Goal: Task Accomplishment & Management: Use online tool/utility

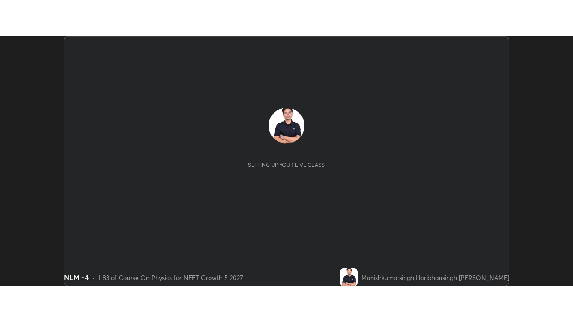
scroll to position [250, 573]
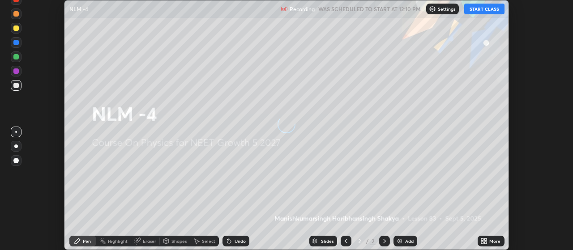
click at [481, 10] on button "START CLASS" at bounding box center [484, 9] width 40 height 11
click at [483, 243] on icon at bounding box center [482, 243] width 2 height 2
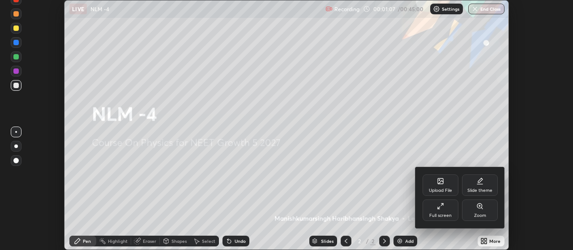
click at [441, 186] on div "Upload File" at bounding box center [441, 185] width 36 height 21
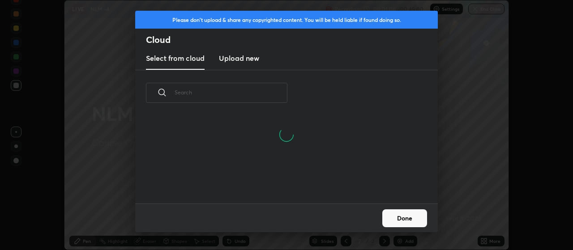
click at [246, 60] on h3 "Upload new" at bounding box center [239, 58] width 40 height 11
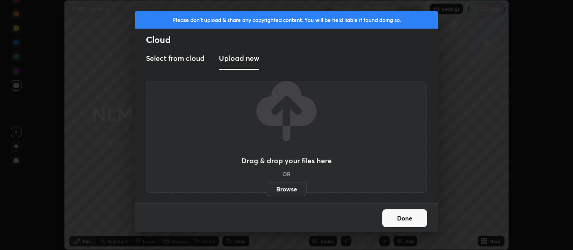
click at [285, 187] on label "Browse" at bounding box center [287, 189] width 40 height 14
click at [267, 187] on input "Browse" at bounding box center [267, 189] width 0 height 14
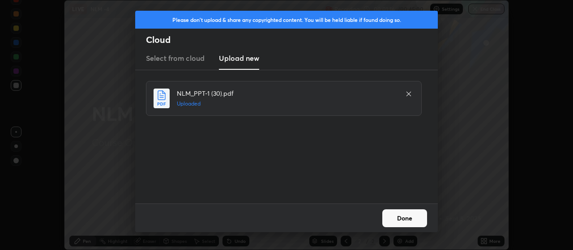
click at [409, 217] on button "Done" at bounding box center [404, 219] width 45 height 18
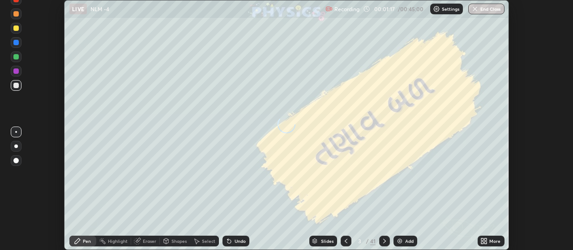
click at [482, 240] on icon at bounding box center [482, 240] width 2 height 2
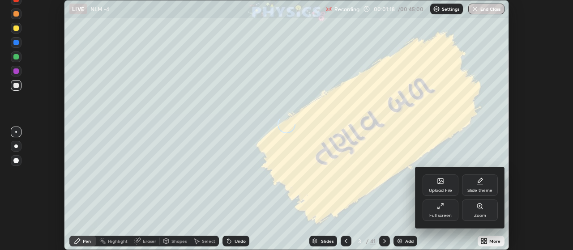
click at [444, 211] on div "Full screen" at bounding box center [441, 210] width 36 height 21
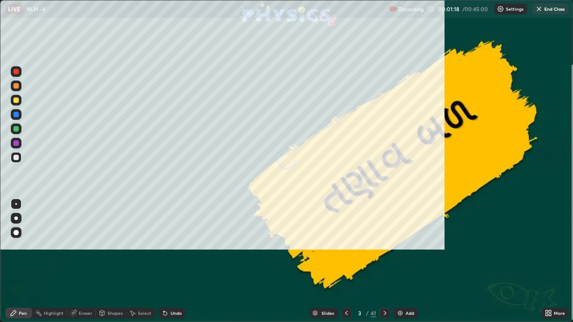
scroll to position [322, 573]
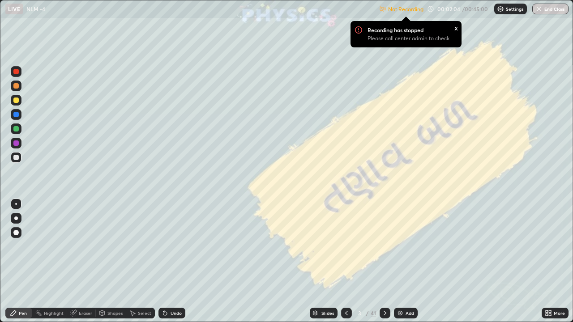
click at [507, 10] on p "Settings" at bounding box center [514, 9] width 17 height 4
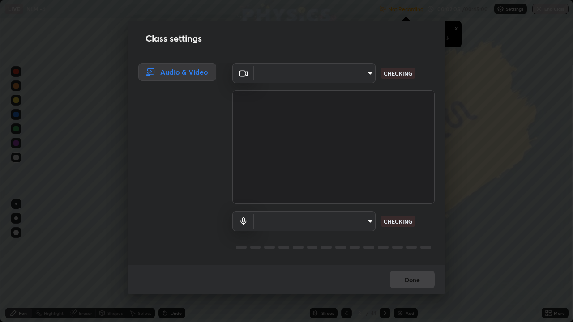
type input "80c3748f7047bfa8a2e3beb73f5809e9ad7c39e7d775a1a6b919bd05adb1d46d"
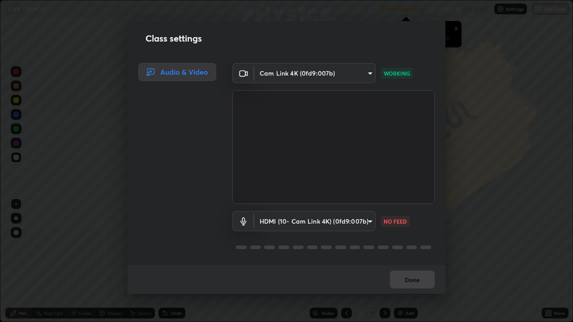
click at [364, 223] on body "Erase all LIVE NLM -4 Not Recording Recording has stopped Please call center ad…" at bounding box center [286, 161] width 573 height 322
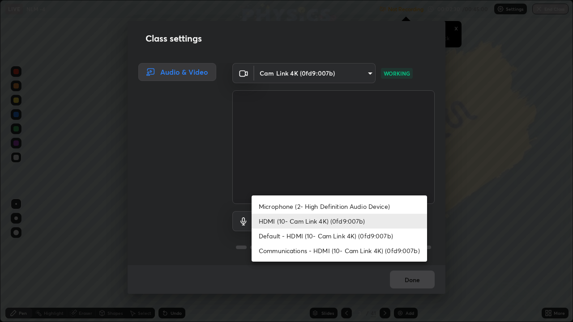
click at [350, 234] on li "Default - HDMI (10- Cam Link 4K) (0fd9:007b)" at bounding box center [340, 236] width 176 height 15
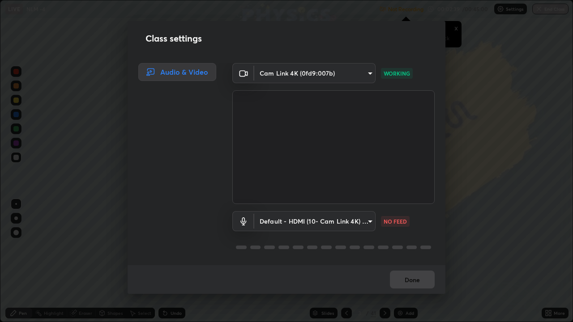
click at [363, 219] on body "Erase all LIVE NLM -4 Not Recording Recording has stopped Please call center ad…" at bounding box center [286, 161] width 573 height 322
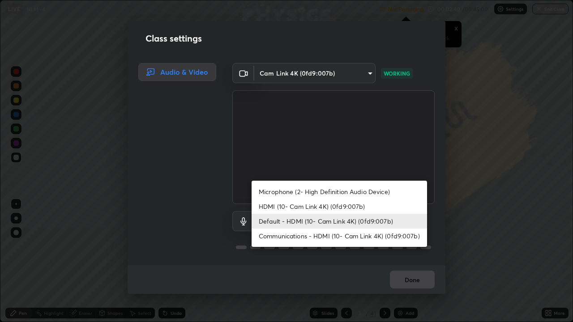
click at [370, 188] on li "Microphone (2- High Definition Audio Device)" at bounding box center [340, 191] width 176 height 15
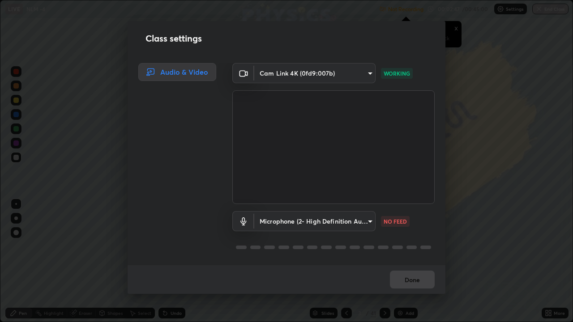
click at [366, 220] on body "Erase all LIVE NLM -4 Not Recording Recording has stopped Please call center ad…" at bounding box center [286, 161] width 573 height 322
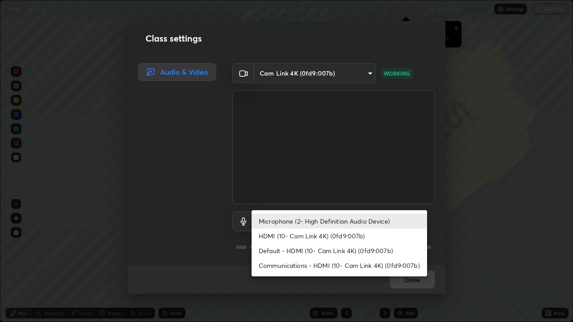
click at [384, 250] on li "Communications - HDMI (10- Cam Link 4K) (0fd9:007b)" at bounding box center [340, 265] width 176 height 15
type input "communications"
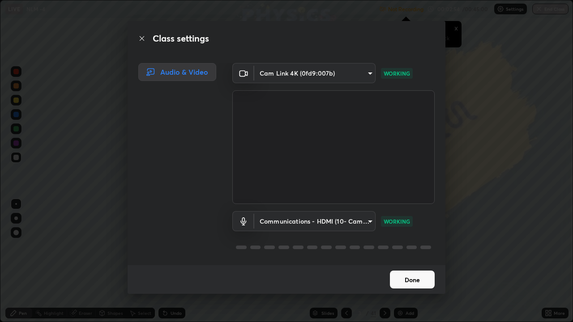
click at [411, 250] on button "Done" at bounding box center [412, 280] width 45 height 18
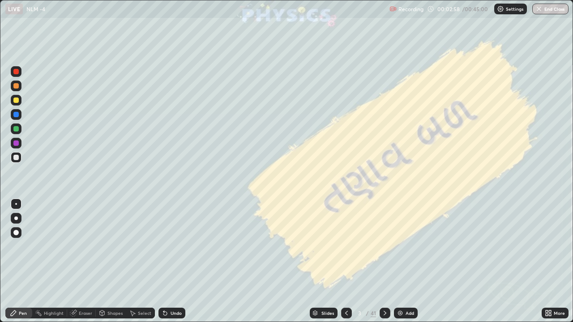
click at [16, 229] on div at bounding box center [16, 232] width 11 height 11
click at [14, 85] on div at bounding box center [15, 85] width 5 height 5
click at [386, 250] on icon at bounding box center [384, 313] width 7 height 7
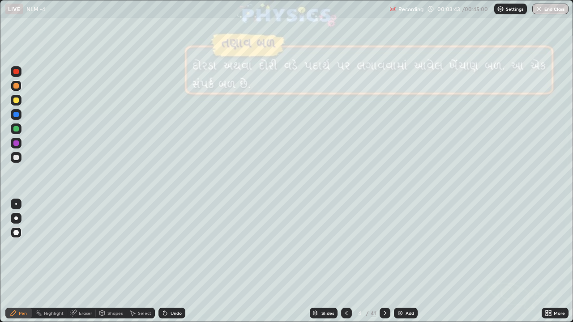
click at [388, 250] on div at bounding box center [385, 313] width 11 height 11
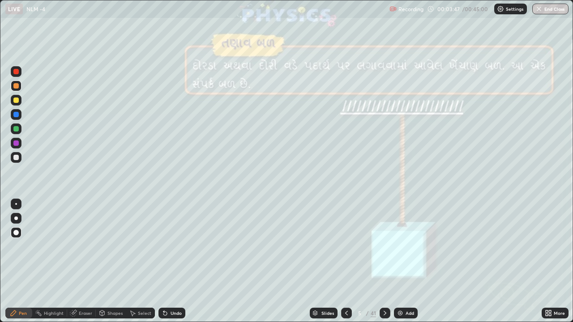
click at [384, 250] on icon at bounding box center [384, 313] width 7 height 7
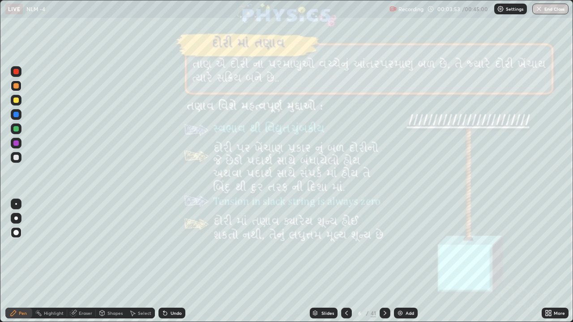
click at [18, 86] on div at bounding box center [15, 85] width 5 height 5
click at [384, 250] on icon at bounding box center [384, 313] width 7 height 7
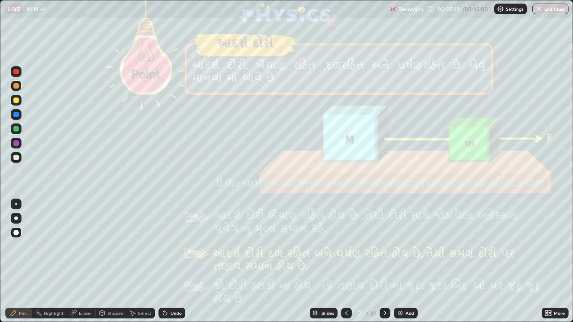
click at [383, 250] on icon at bounding box center [384, 313] width 7 height 7
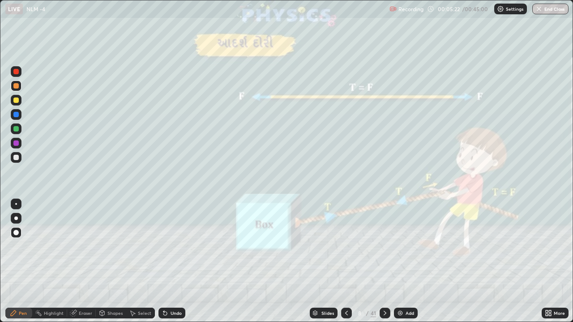
click at [384, 250] on icon at bounding box center [384, 313] width 7 height 7
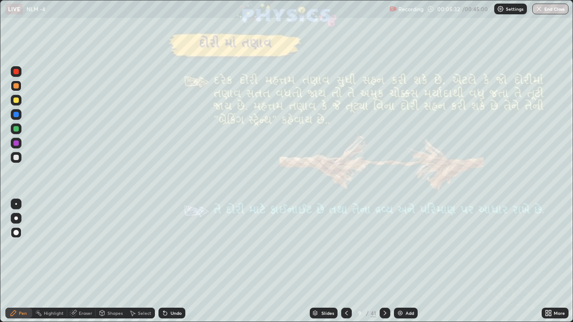
click at [384, 250] on icon at bounding box center [384, 313] width 7 height 7
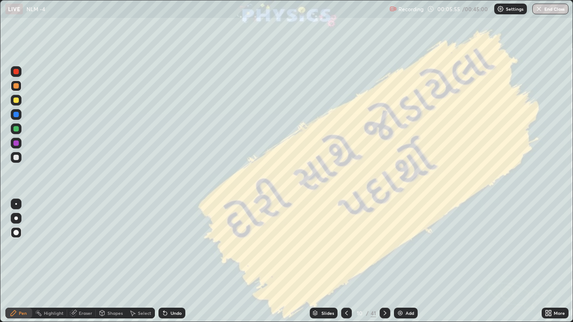
click at [384, 250] on icon at bounding box center [384, 313] width 7 height 7
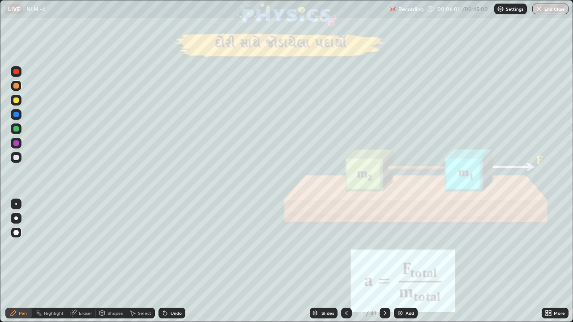
click at [14, 102] on div at bounding box center [15, 100] width 5 height 5
click at [384, 250] on icon at bounding box center [384, 313] width 7 height 7
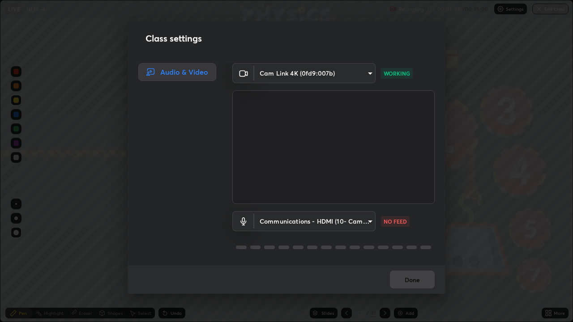
click at [366, 219] on body "Erase all LIVE NLM -4 Recording 00:06:39 / 00:45:00 Settings End Class Setting …" at bounding box center [286, 161] width 573 height 322
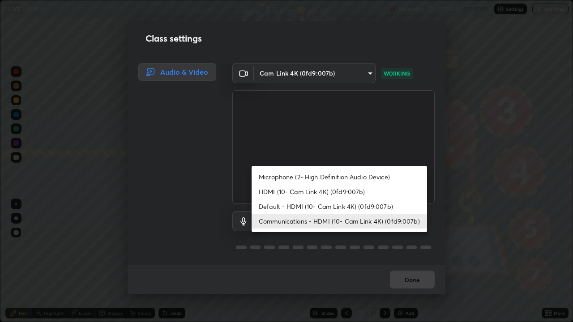
click at [323, 174] on li "Microphone (2- High Definition Audio Device)" at bounding box center [340, 177] width 176 height 15
type input "04304df582d3fb9e914b98a99a30fc8828bda1270300df0408f8e04cb60530a5"
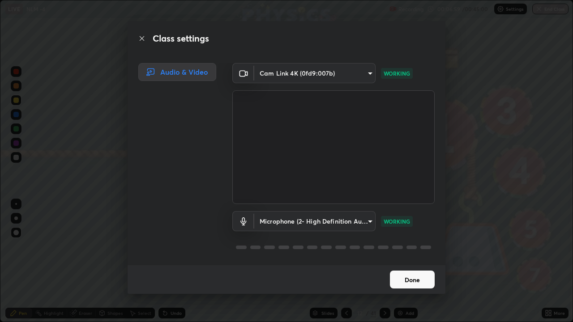
click at [417, 250] on button "Done" at bounding box center [412, 280] width 45 height 18
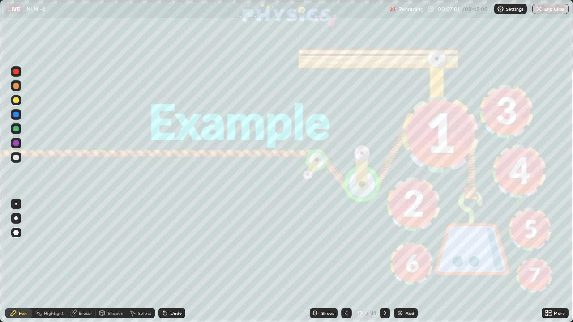
click at [380, 250] on div at bounding box center [385, 313] width 11 height 11
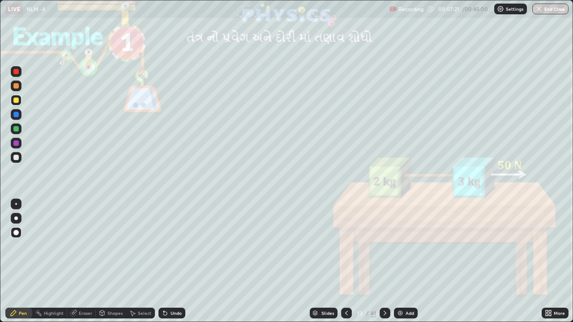
click at [15, 90] on div at bounding box center [16, 86] width 11 height 11
click at [17, 158] on div at bounding box center [15, 157] width 5 height 5
click at [15, 101] on div at bounding box center [15, 100] width 5 height 5
click at [16, 158] on div at bounding box center [15, 157] width 5 height 5
click at [16, 88] on div at bounding box center [15, 85] width 5 height 5
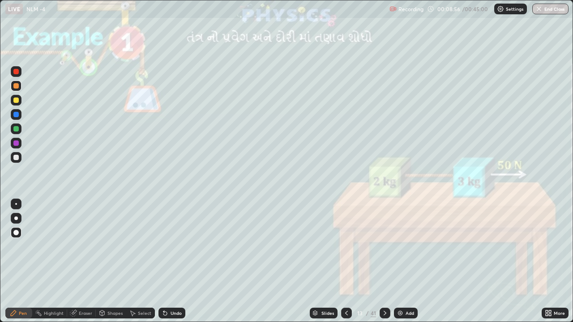
click at [14, 158] on div at bounding box center [15, 157] width 5 height 5
click at [20, 103] on div at bounding box center [16, 100] width 11 height 11
click at [20, 86] on div at bounding box center [16, 86] width 11 height 11
click at [385, 250] on icon at bounding box center [384, 313] width 7 height 7
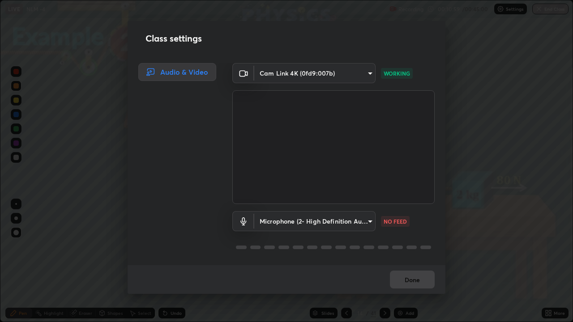
scroll to position [1, 0]
click at [354, 220] on body "Erase all LIVE NLM -4 Recording 00:10:59 / 00:45:00 Settings End Class Setting …" at bounding box center [286, 161] width 573 height 322
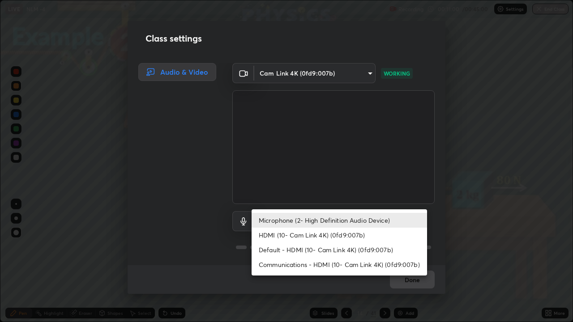
click at [342, 232] on li "HDMI (10- Cam Link 4K) (0fd9:007b)" at bounding box center [340, 235] width 176 height 15
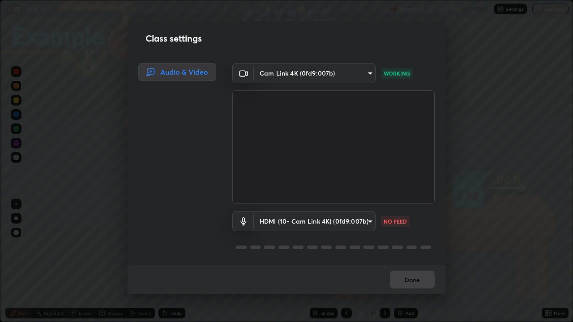
click at [337, 221] on li "Microphone (2- High Definition Audio Device)" at bounding box center [318, 220] width 132 height 9
type input "04304df582d3fb9e914b98a99a30fc8828bda1270300df0408f8e04cb60530a5"
click at [350, 217] on body "Erase all LIVE NLM -4 Recording 00:11:02 / 00:45:00 Settings End Class Setting …" at bounding box center [286, 161] width 573 height 322
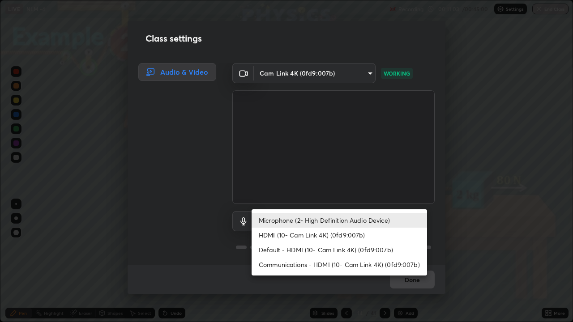
click at [454, 226] on div at bounding box center [286, 161] width 573 height 322
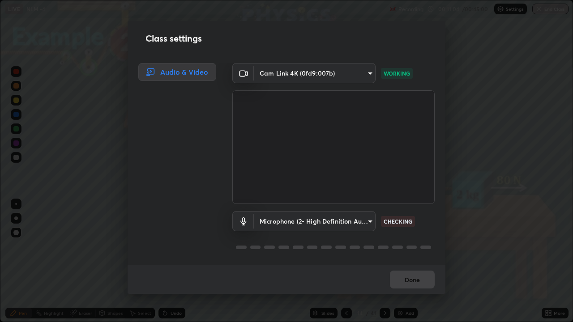
click at [347, 220] on body "Erase all LIVE NLM -4 Recording 00:11:04 / 00:45:00 Settings End Class Setting …" at bounding box center [286, 161] width 573 height 322
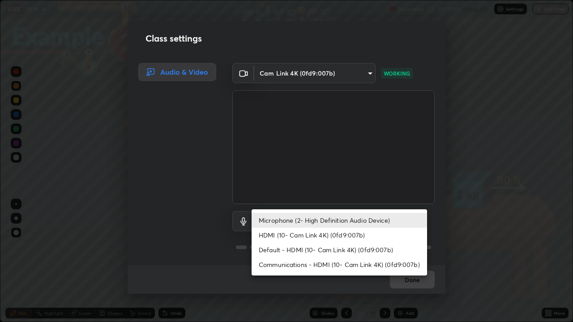
click at [442, 224] on div at bounding box center [286, 161] width 573 height 322
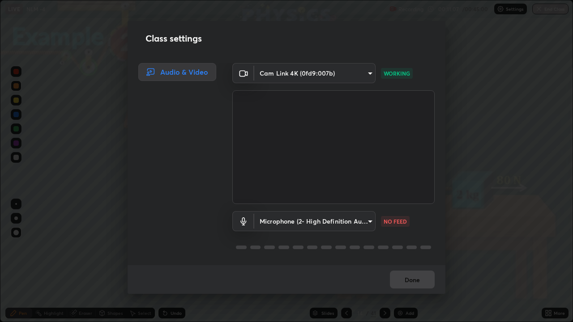
click at [416, 219] on div "Microphone (2- High Definition Audio Device) 04304df582d3fb9e914b98a99a30fc8828…" at bounding box center [333, 221] width 202 height 20
click at [351, 223] on body "Erase all LIVE NLM -4 Recording 00:11:11 / 00:45:00 Settings End Class Setting …" at bounding box center [286, 161] width 573 height 322
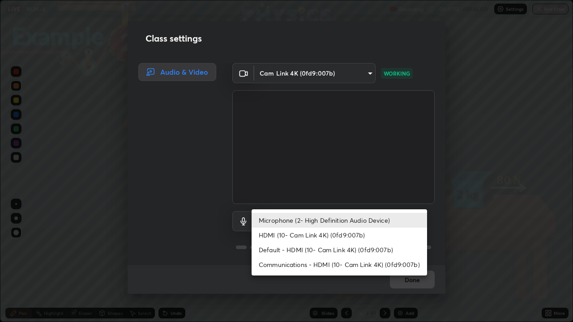
click at [359, 217] on li "Microphone (2- High Definition Audio Device)" at bounding box center [340, 220] width 176 height 15
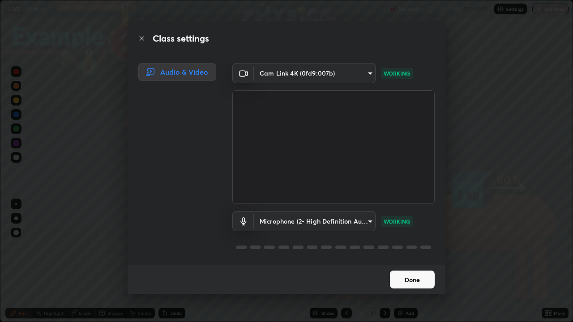
click at [413, 250] on button "Done" at bounding box center [412, 280] width 45 height 18
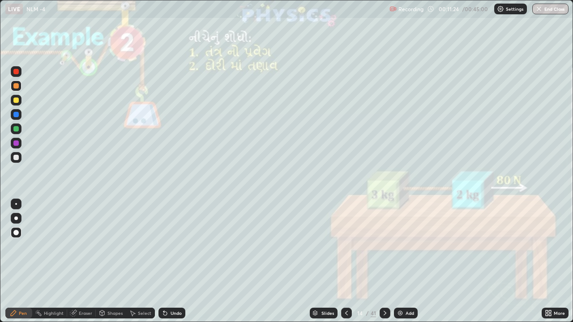
click at [16, 100] on div at bounding box center [15, 100] width 5 height 5
click at [383, 250] on icon at bounding box center [384, 313] width 7 height 7
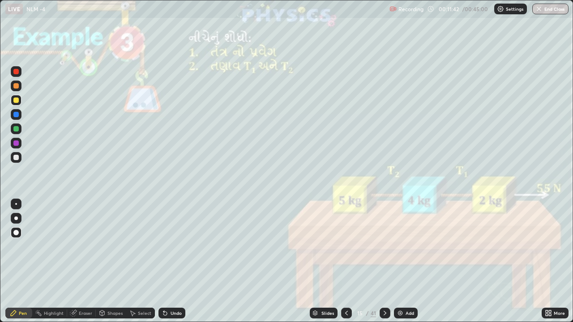
click at [12, 159] on div at bounding box center [16, 157] width 11 height 11
click at [14, 100] on div at bounding box center [15, 100] width 5 height 5
click at [173, 250] on div "Undo" at bounding box center [172, 313] width 27 height 11
click at [169, 250] on div "Undo" at bounding box center [172, 313] width 27 height 11
click at [15, 158] on div at bounding box center [15, 157] width 5 height 5
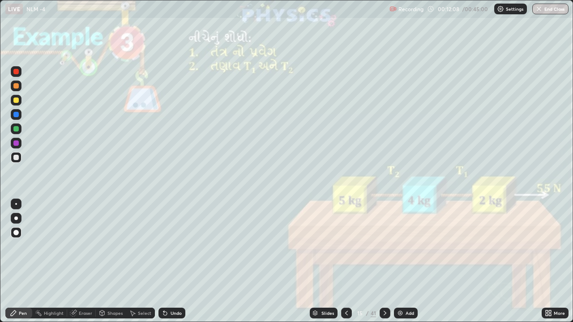
click at [17, 102] on div at bounding box center [15, 100] width 5 height 5
click at [16, 88] on div at bounding box center [15, 85] width 5 height 5
click at [17, 98] on div at bounding box center [15, 100] width 5 height 5
click at [14, 157] on div at bounding box center [15, 157] width 5 height 5
click at [20, 89] on div at bounding box center [16, 86] width 11 height 11
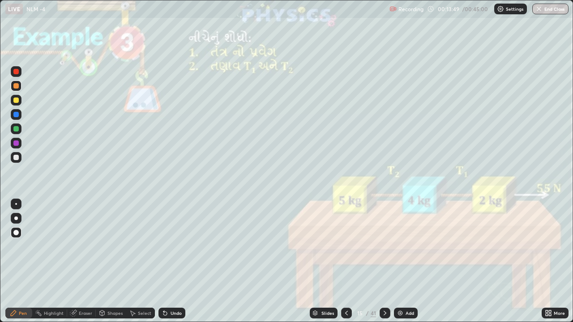
click at [16, 101] on div at bounding box center [15, 100] width 5 height 5
click at [16, 159] on div at bounding box center [15, 157] width 5 height 5
click at [384, 250] on icon at bounding box center [384, 313] width 7 height 7
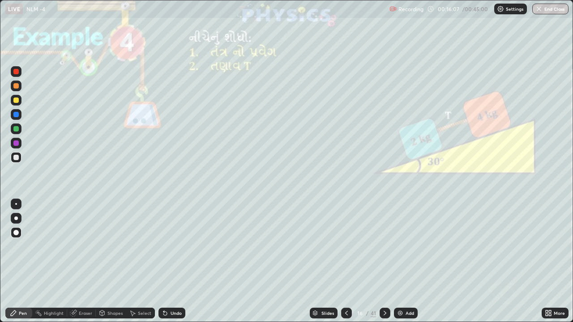
click at [16, 101] on div at bounding box center [15, 100] width 5 height 5
click at [16, 158] on div at bounding box center [15, 157] width 5 height 5
click at [15, 87] on div at bounding box center [15, 85] width 5 height 5
click at [20, 159] on div at bounding box center [16, 157] width 11 height 11
click at [17, 102] on div at bounding box center [15, 100] width 5 height 5
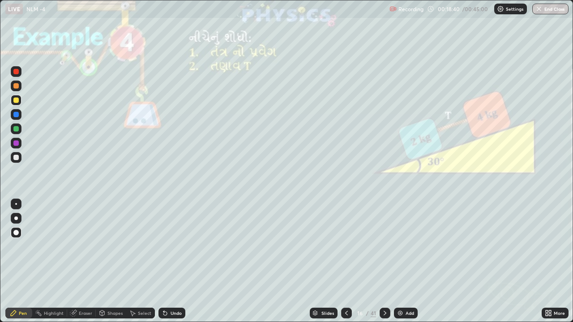
click at [394, 250] on div "Add" at bounding box center [406, 313] width 24 height 11
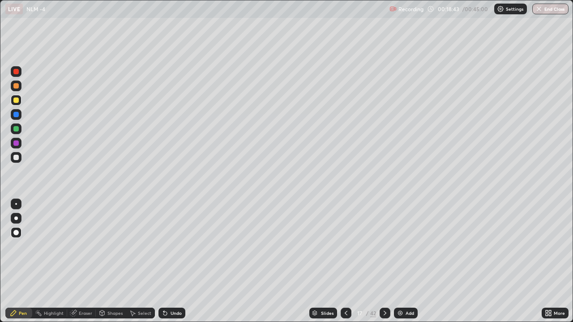
click at [384, 250] on icon at bounding box center [384, 313] width 7 height 7
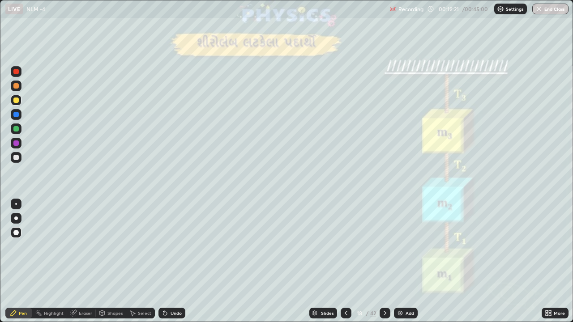
click at [463, 250] on div "Slides 18 / 42 Add" at bounding box center [363, 313] width 356 height 18
click at [384, 250] on icon at bounding box center [384, 313] width 7 height 7
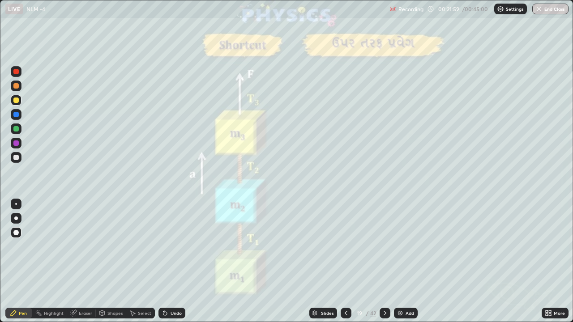
click at [16, 86] on div at bounding box center [15, 85] width 5 height 5
click at [258, 250] on div "Slides 19 / 42 Add" at bounding box center [363, 313] width 356 height 18
click at [174, 250] on div "Undo" at bounding box center [176, 313] width 11 height 4
click at [171, 250] on div "Undo" at bounding box center [176, 313] width 11 height 4
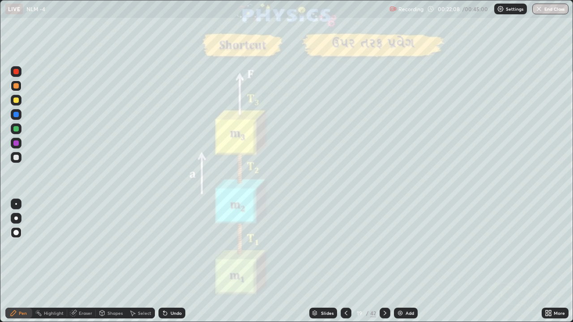
click at [171, 250] on div "Undo" at bounding box center [172, 313] width 27 height 11
click at [14, 100] on div at bounding box center [15, 100] width 5 height 5
click at [16, 87] on div at bounding box center [15, 85] width 5 height 5
click at [16, 101] on div at bounding box center [15, 100] width 5 height 5
click at [16, 159] on div at bounding box center [15, 157] width 5 height 5
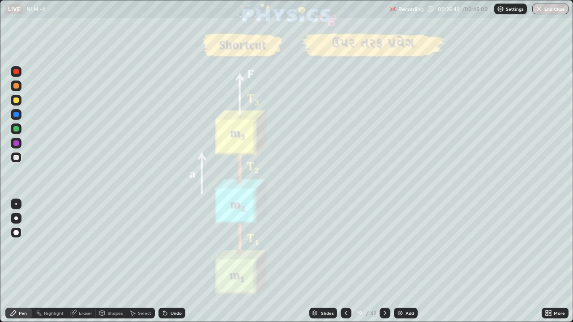
click at [168, 250] on div "Undo" at bounding box center [172, 313] width 27 height 11
click at [15, 102] on div at bounding box center [15, 100] width 5 height 5
click at [20, 159] on div at bounding box center [16, 157] width 11 height 11
click at [13, 90] on div at bounding box center [16, 86] width 11 height 11
click at [384, 250] on icon at bounding box center [384, 313] width 7 height 7
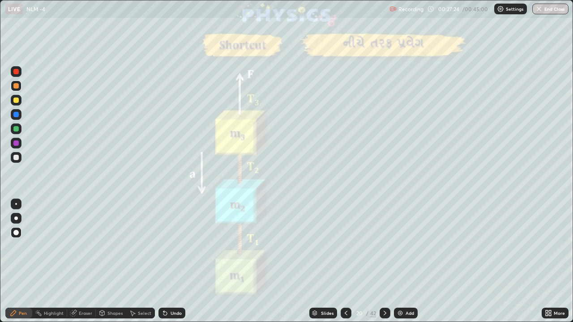
click at [17, 102] on div at bounding box center [15, 100] width 5 height 5
click at [17, 87] on div at bounding box center [15, 85] width 5 height 5
click at [18, 156] on div at bounding box center [15, 157] width 5 height 5
click at [346, 250] on icon at bounding box center [346, 313] width 7 height 7
click at [384, 250] on icon at bounding box center [384, 313] width 7 height 7
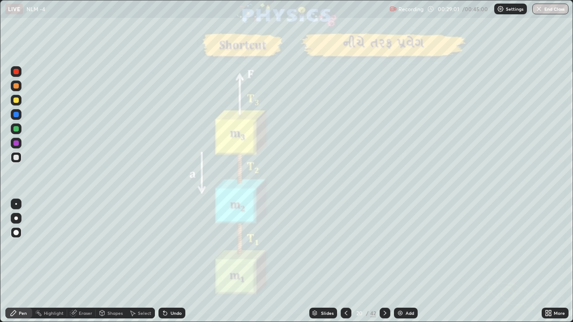
click at [17, 102] on div at bounding box center [15, 100] width 5 height 5
click at [15, 85] on div at bounding box center [15, 85] width 5 height 5
click at [17, 159] on div at bounding box center [15, 157] width 5 height 5
click at [16, 86] on div at bounding box center [15, 85] width 5 height 5
click at [109, 250] on div "Shapes" at bounding box center [114, 313] width 15 height 4
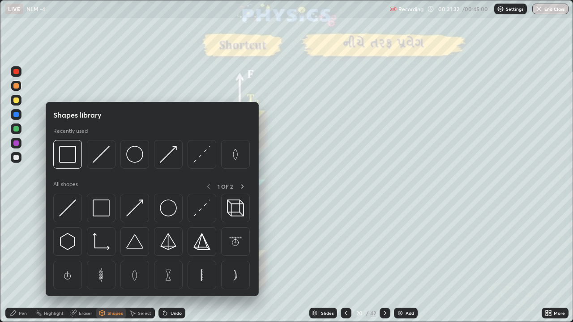
click at [24, 250] on div "Erase all" at bounding box center [15, 161] width 21 height 287
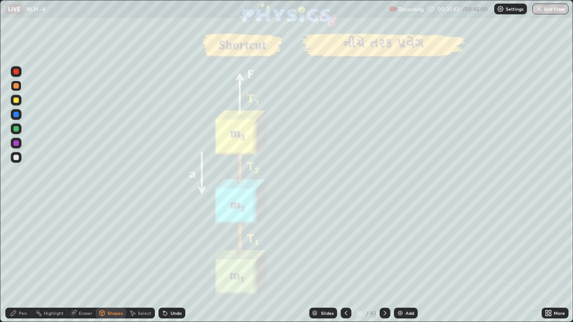
click at [175, 250] on div "Undo" at bounding box center [172, 313] width 27 height 11
click at [177, 250] on div "Undo" at bounding box center [172, 313] width 27 height 11
click at [23, 250] on div "Pen" at bounding box center [23, 313] width 8 height 4
click at [15, 102] on div at bounding box center [15, 100] width 5 height 5
click at [383, 250] on icon at bounding box center [384, 313] width 7 height 7
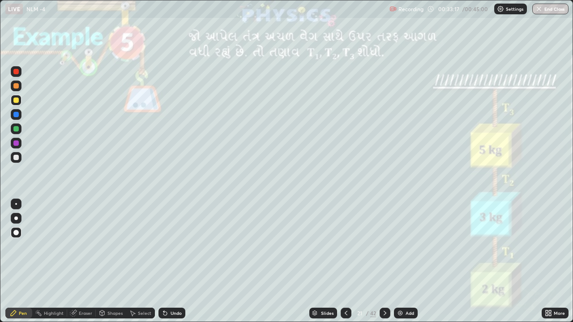
click at [15, 87] on div at bounding box center [15, 85] width 5 height 5
click at [18, 99] on div at bounding box center [15, 100] width 5 height 5
click at [16, 129] on div at bounding box center [15, 128] width 5 height 5
click at [17, 157] on div at bounding box center [15, 157] width 5 height 5
click at [14, 100] on div at bounding box center [15, 100] width 5 height 5
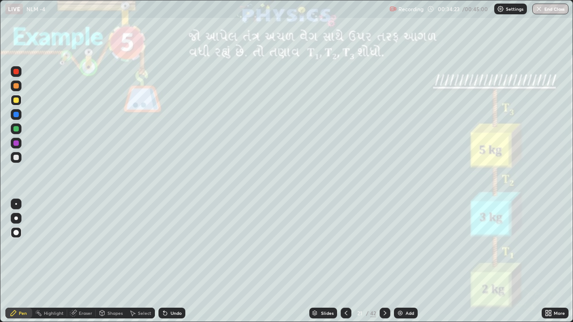
click at [15, 86] on div at bounding box center [15, 85] width 5 height 5
click at [15, 100] on div at bounding box center [15, 100] width 5 height 5
click at [14, 155] on div at bounding box center [15, 157] width 5 height 5
click at [15, 87] on div at bounding box center [15, 85] width 5 height 5
click at [17, 159] on div at bounding box center [15, 157] width 5 height 5
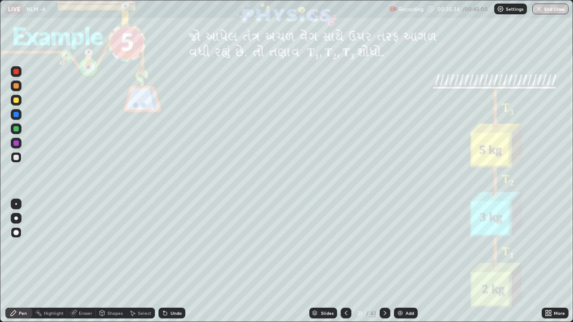
click at [20, 96] on div at bounding box center [16, 100] width 11 height 11
click at [385, 250] on icon at bounding box center [384, 313] width 7 height 7
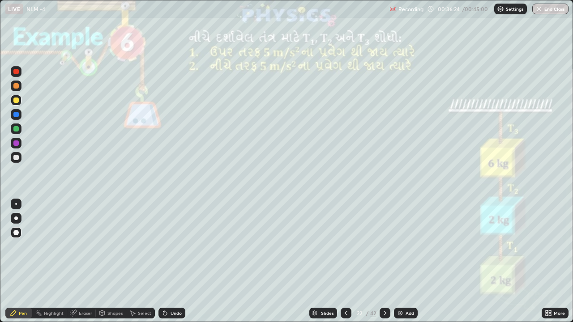
click at [15, 85] on div at bounding box center [15, 85] width 5 height 5
click at [102, 250] on icon at bounding box center [102, 314] width 0 height 3
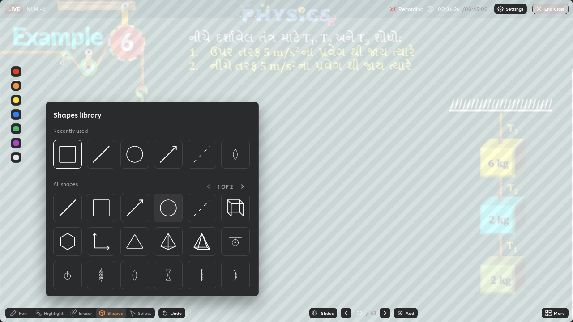
click at [164, 210] on img at bounding box center [168, 208] width 17 height 17
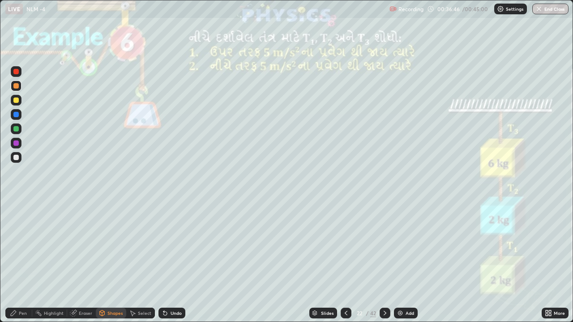
click at [16, 159] on div at bounding box center [15, 157] width 5 height 5
click at [171, 250] on div "Undo" at bounding box center [176, 313] width 11 height 4
click at [16, 250] on icon at bounding box center [13, 313] width 7 height 7
click at [16, 100] on div at bounding box center [15, 100] width 5 height 5
click at [171, 250] on div "Undo" at bounding box center [176, 313] width 11 height 4
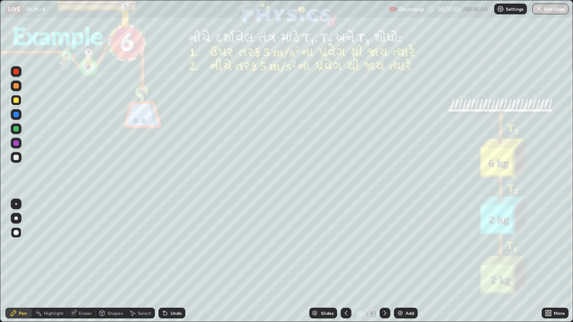
click at [172, 250] on div "Undo" at bounding box center [176, 313] width 11 height 4
click at [16, 86] on div at bounding box center [15, 85] width 5 height 5
click at [3, 250] on div "Pen Highlight Eraser Shapes Select Undo Slides 22 / 42 Add More" at bounding box center [286, 313] width 573 height 18
click at [0, 250] on div "Pen Highlight Eraser Shapes Select Undo Slides 22 / 42 Add More" at bounding box center [286, 313] width 573 height 18
click at [16, 158] on div at bounding box center [15, 157] width 5 height 5
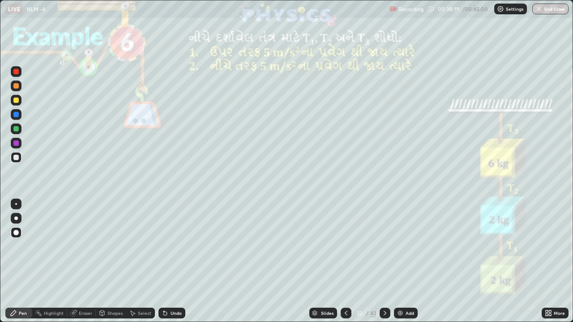
click at [14, 85] on div at bounding box center [15, 85] width 5 height 5
click at [15, 103] on div at bounding box center [15, 100] width 5 height 5
click at [18, 85] on div at bounding box center [15, 85] width 5 height 5
click at [18, 159] on div at bounding box center [15, 157] width 5 height 5
click at [15, 86] on div at bounding box center [15, 85] width 5 height 5
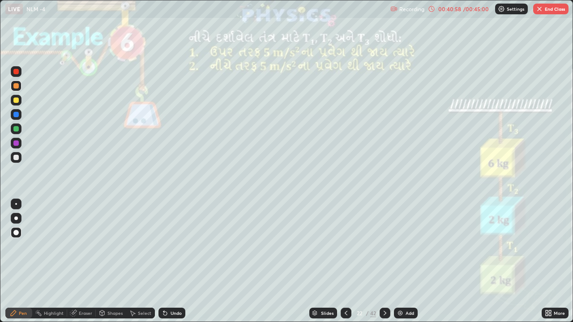
click at [81, 250] on div "Eraser" at bounding box center [85, 313] width 13 height 4
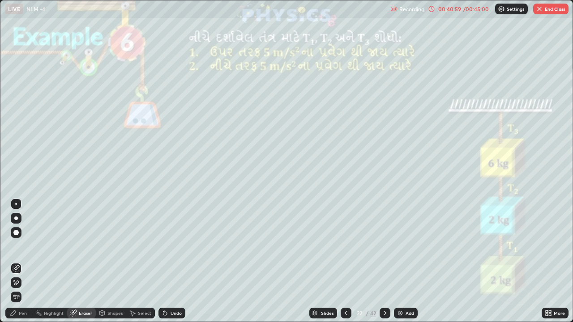
click at [18, 250] on icon at bounding box center [16, 283] width 7 height 8
click at [17, 250] on div "Pen" at bounding box center [18, 313] width 27 height 11
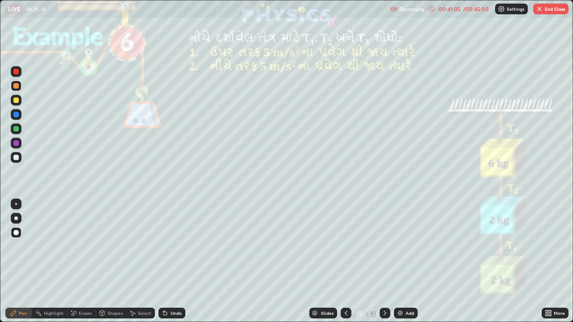
click at [83, 250] on div "Eraser" at bounding box center [85, 313] width 13 height 4
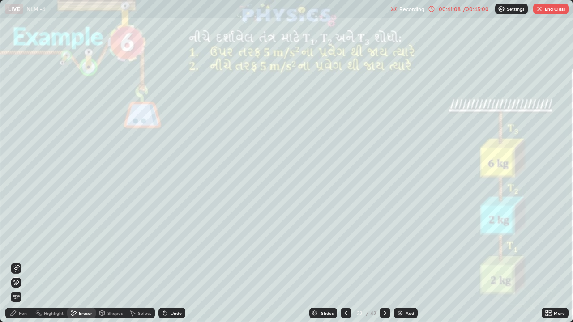
click at [14, 250] on div "Pen" at bounding box center [18, 313] width 27 height 11
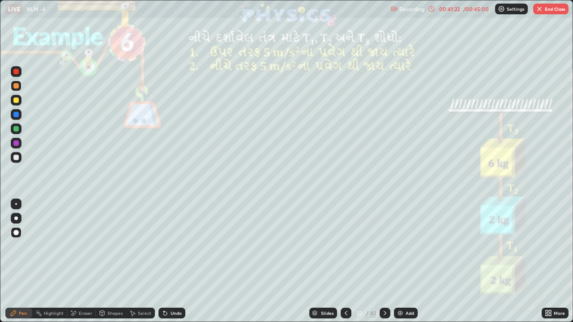
click at [172, 250] on div "Undo" at bounding box center [176, 313] width 11 height 4
click at [171, 250] on div "Undo" at bounding box center [176, 313] width 11 height 4
click at [169, 250] on div "Undo" at bounding box center [172, 313] width 27 height 11
click at [164, 250] on icon at bounding box center [165, 314] width 4 height 4
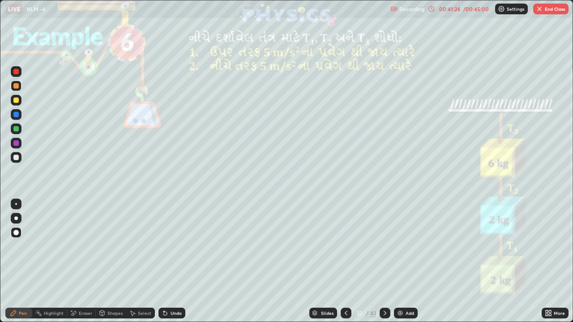
click at [164, 250] on icon at bounding box center [165, 314] width 4 height 4
click at [324, 250] on div "Slides" at bounding box center [327, 313] width 13 height 4
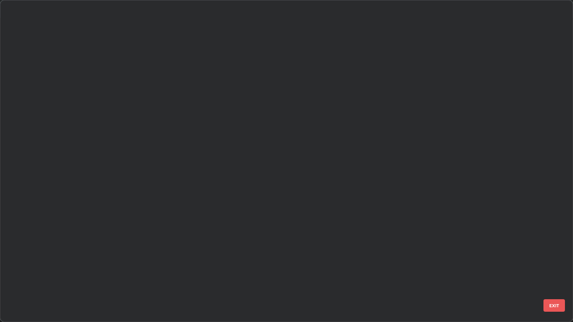
scroll to position [319, 568]
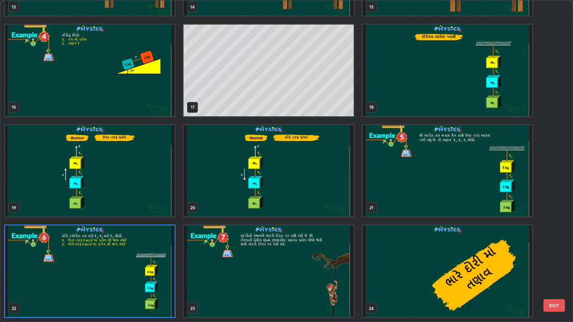
click at [313, 250] on img "grid" at bounding box center [269, 272] width 170 height 92
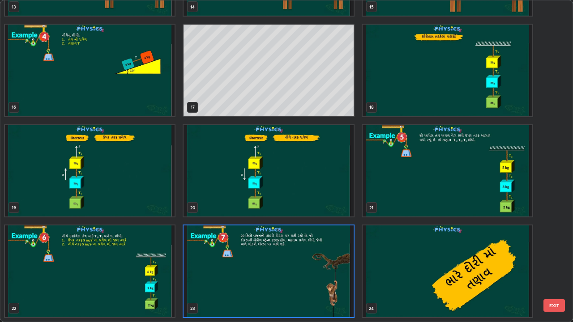
click at [311, 250] on img "grid" at bounding box center [269, 272] width 170 height 92
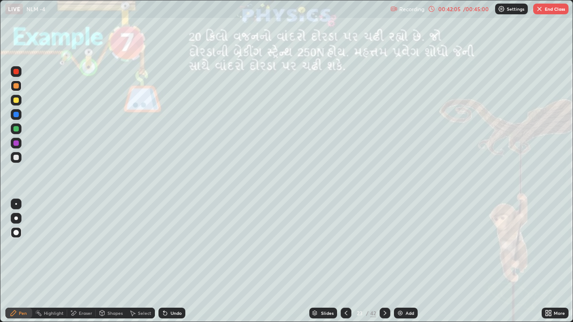
click at [546, 10] on button "End Class" at bounding box center [550, 9] width 35 height 11
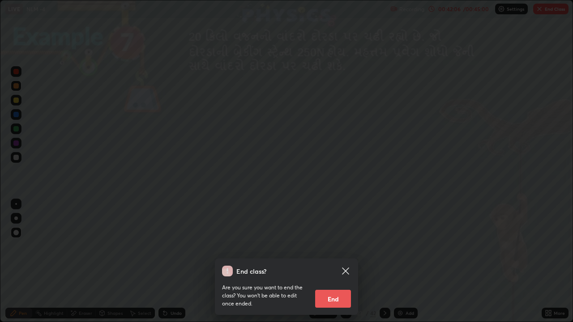
click at [336, 250] on button "End" at bounding box center [333, 299] width 36 height 18
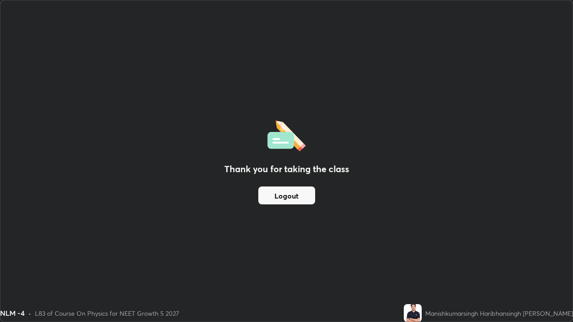
click at [280, 189] on button "Logout" at bounding box center [286, 196] width 57 height 18
